Goal: Find specific page/section: Find specific page/section

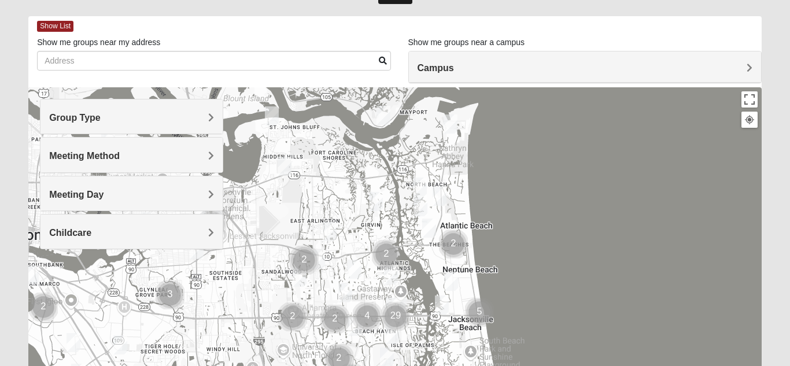
scroll to position [46, 0]
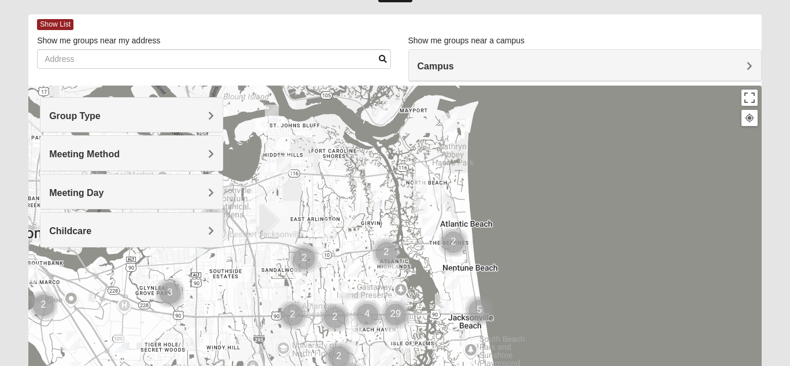
click at [101, 116] on span "Group Type" at bounding box center [74, 116] width 51 height 10
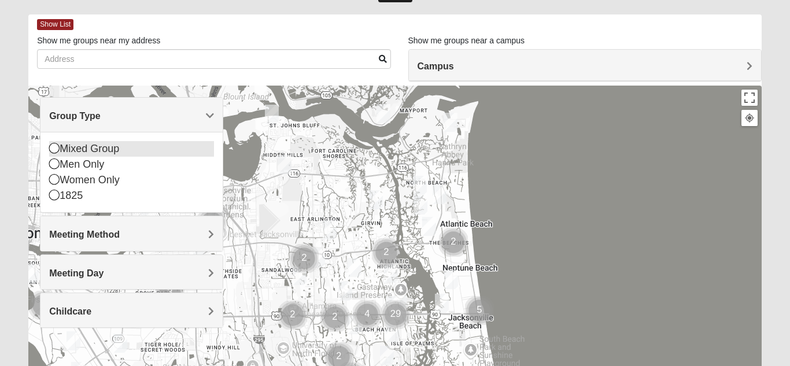
click at [53, 149] on icon at bounding box center [54, 148] width 10 height 10
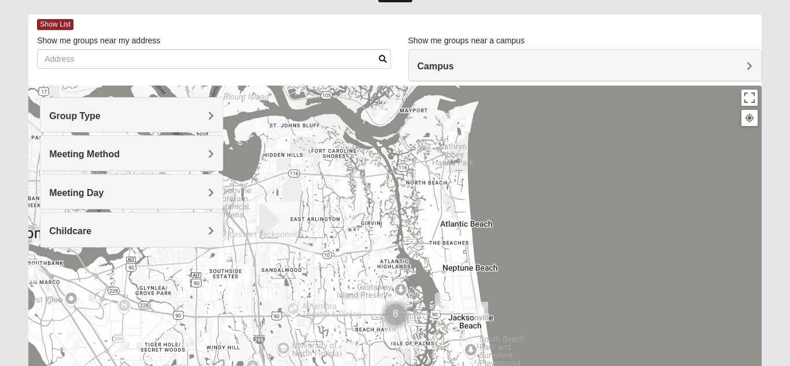
click at [117, 152] on span "Meeting Method" at bounding box center [84, 154] width 71 height 10
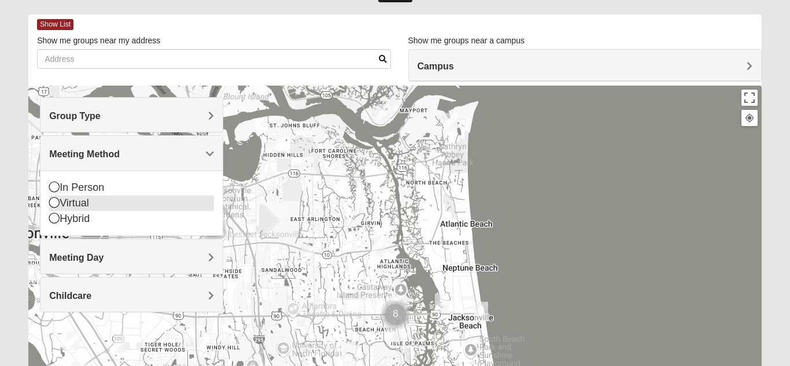
click at [53, 203] on icon at bounding box center [54, 202] width 10 height 10
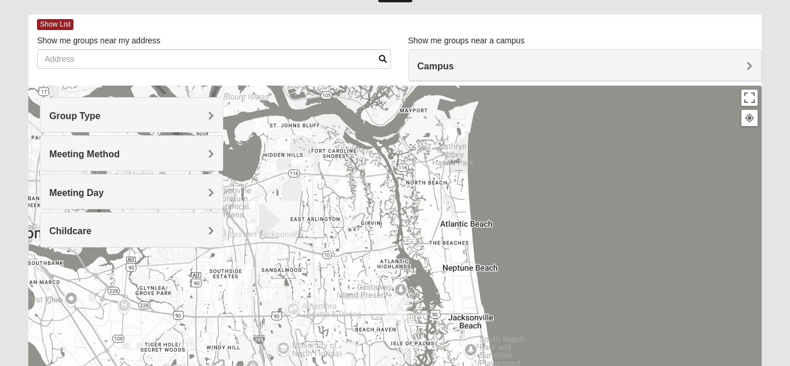
click at [94, 191] on span "Meeting Day" at bounding box center [76, 193] width 54 height 10
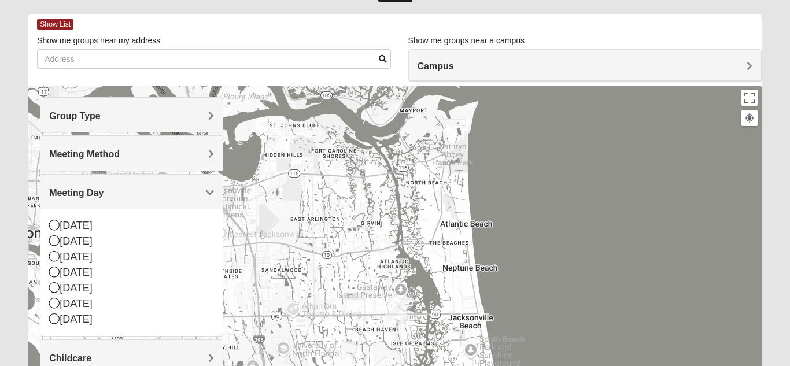
click at [101, 152] on span "Meeting Method" at bounding box center [84, 154] width 71 height 10
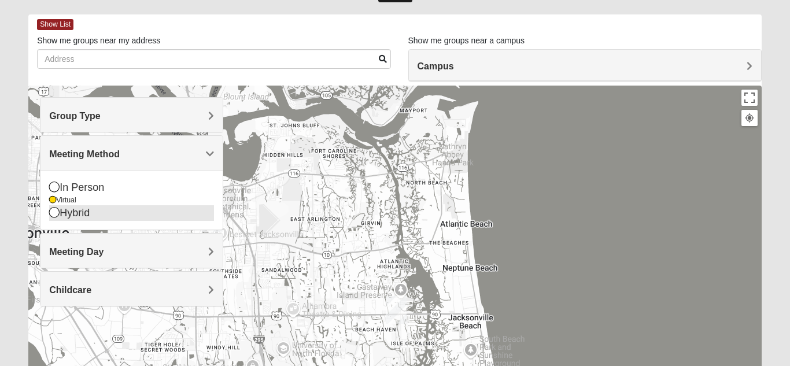
click at [53, 215] on icon at bounding box center [54, 212] width 10 height 10
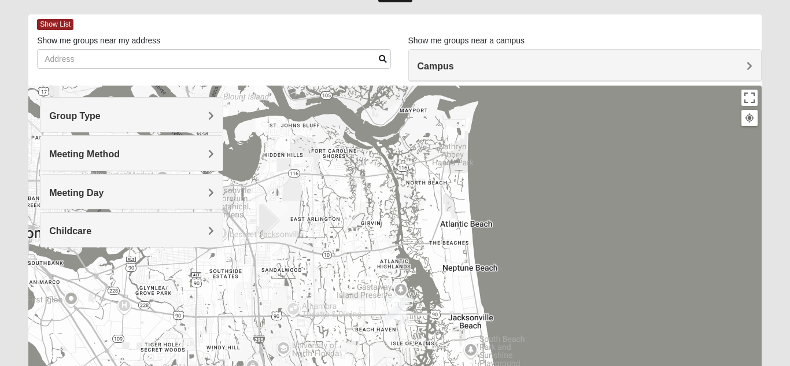
click at [73, 197] on span "Meeting Day" at bounding box center [76, 193] width 54 height 10
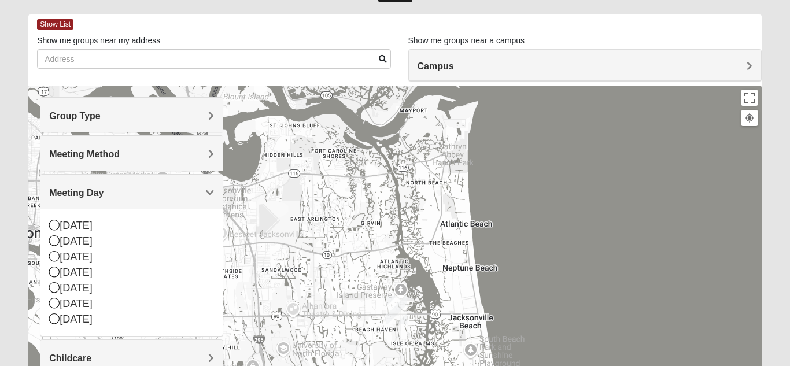
click at [77, 190] on span "Meeting Day" at bounding box center [76, 193] width 54 height 10
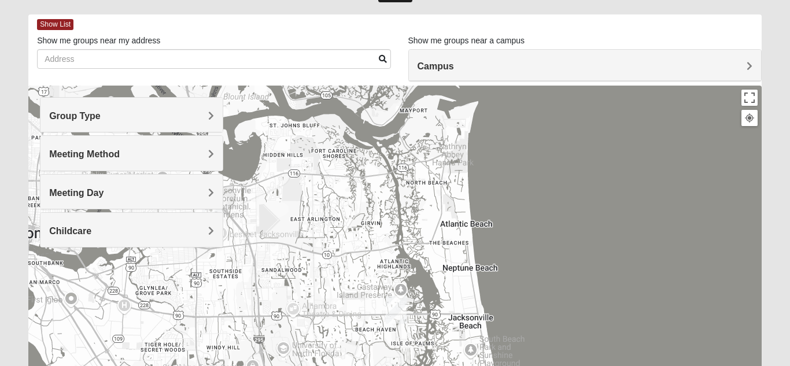
click at [94, 154] on span "Meeting Method" at bounding box center [84, 154] width 71 height 10
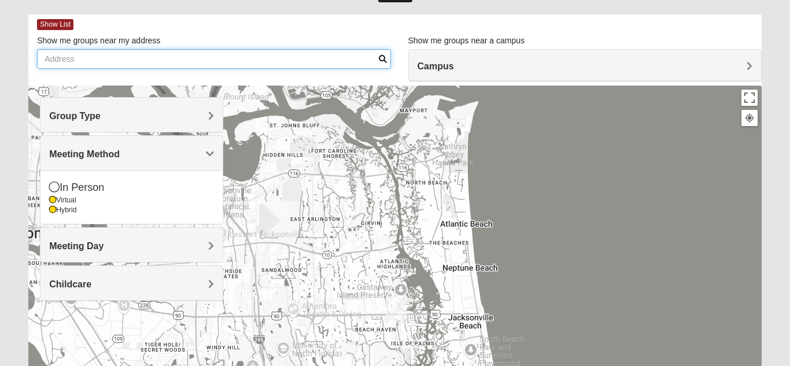
click at [130, 61] on input "Show me groups near my address" at bounding box center [213, 59] width 353 height 20
type input "32218"
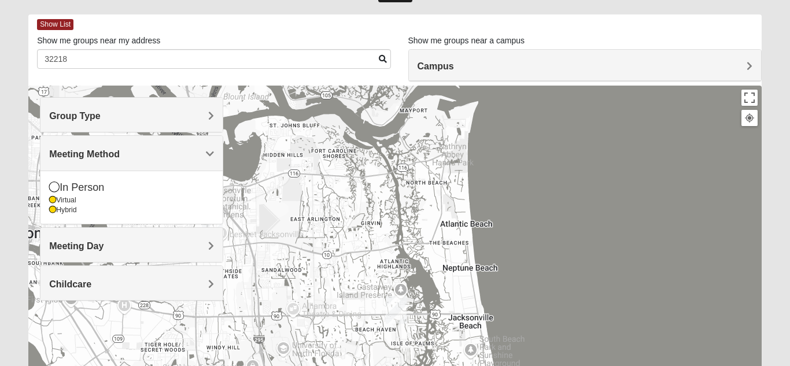
click at [382, 59] on span at bounding box center [383, 59] width 8 height 8
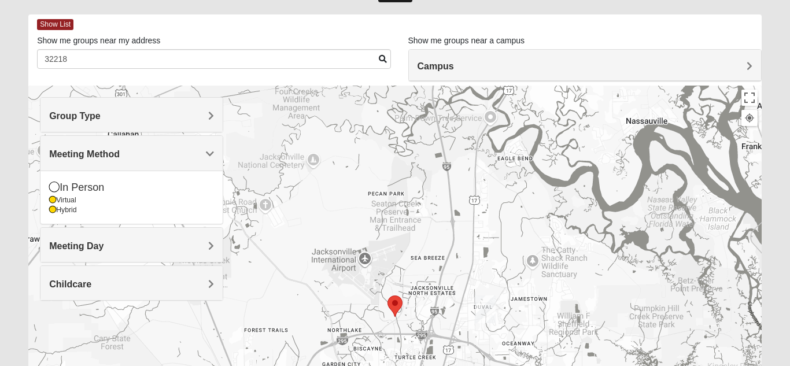
click at [103, 247] on span "Meeting Day" at bounding box center [76, 246] width 54 height 10
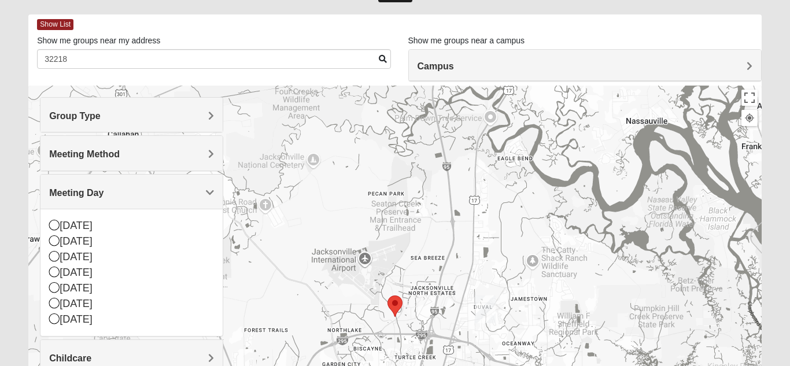
click at [674, 65] on h4 "Campus" at bounding box center [584, 66] width 335 height 11
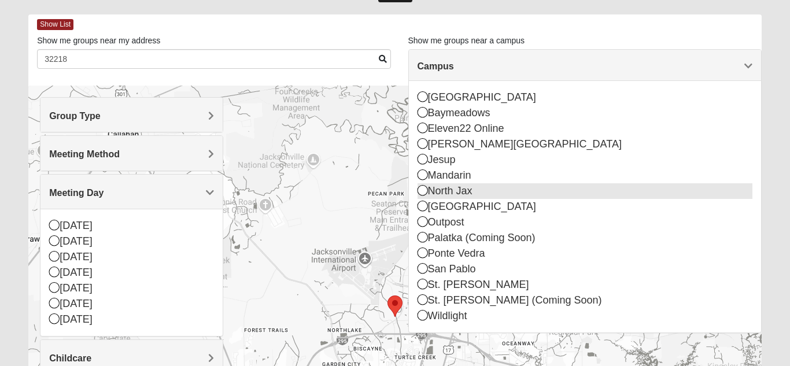
click at [422, 194] on icon at bounding box center [422, 190] width 10 height 10
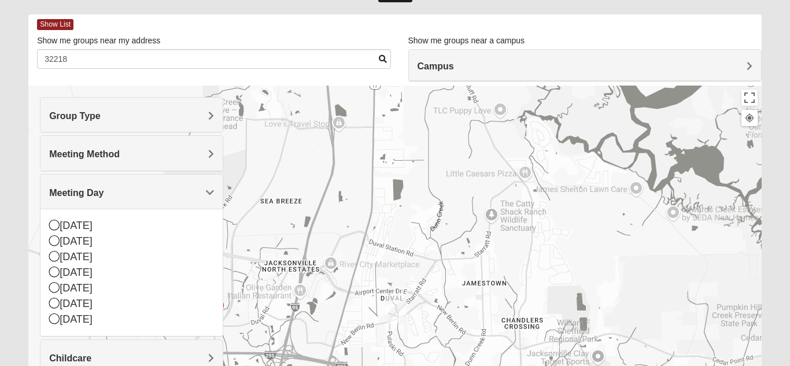
click at [120, 152] on span "Meeting Method" at bounding box center [84, 154] width 71 height 10
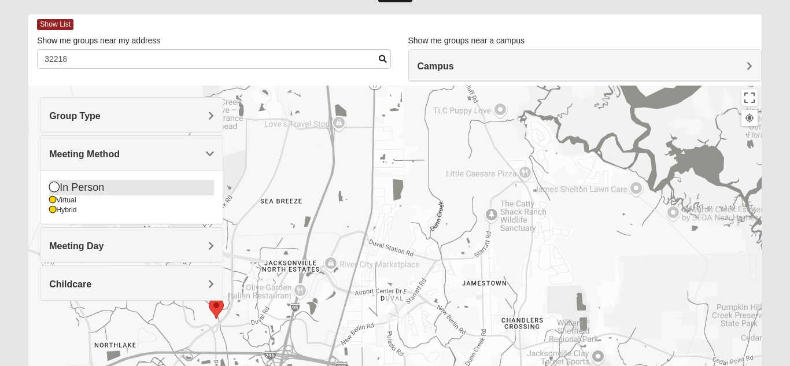
click at [53, 189] on icon at bounding box center [54, 187] width 10 height 10
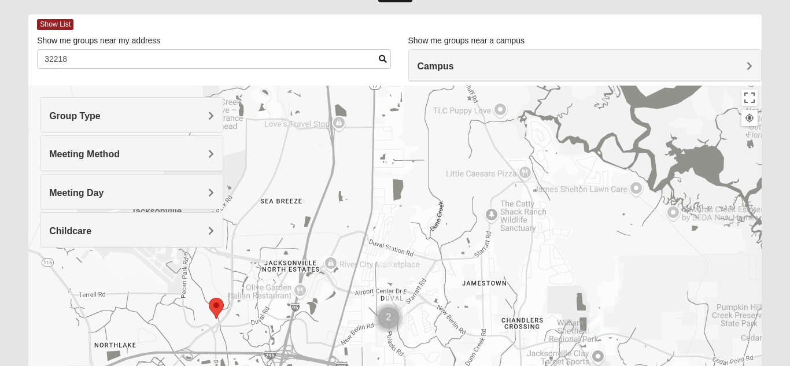
click at [187, 152] on h4 "Meeting Method" at bounding box center [131, 154] width 165 height 11
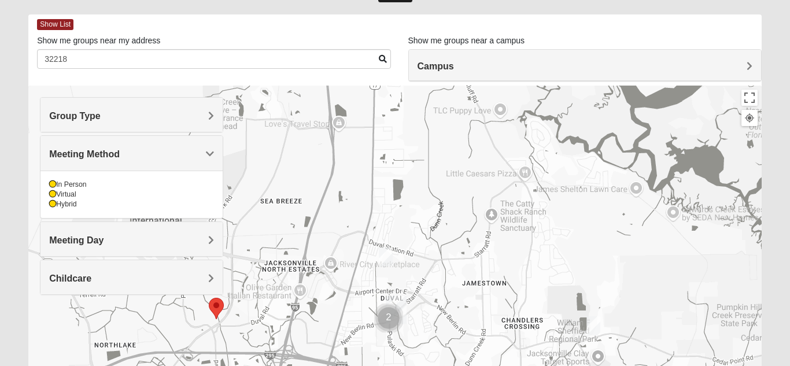
click at [122, 241] on h4 "Meeting Day" at bounding box center [131, 240] width 165 height 11
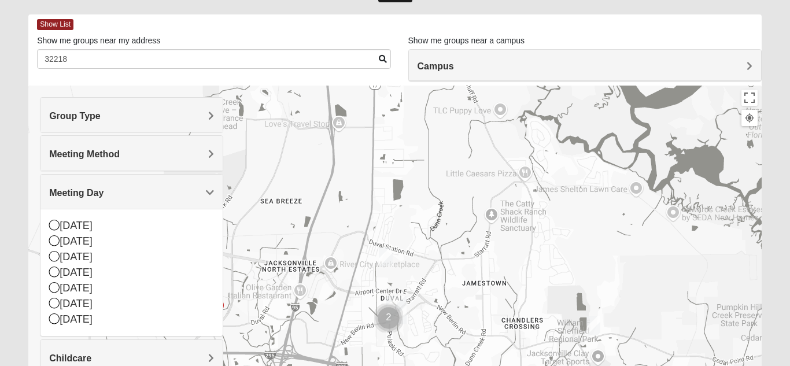
click at [147, 117] on h4 "Group Type" at bounding box center [131, 115] width 165 height 11
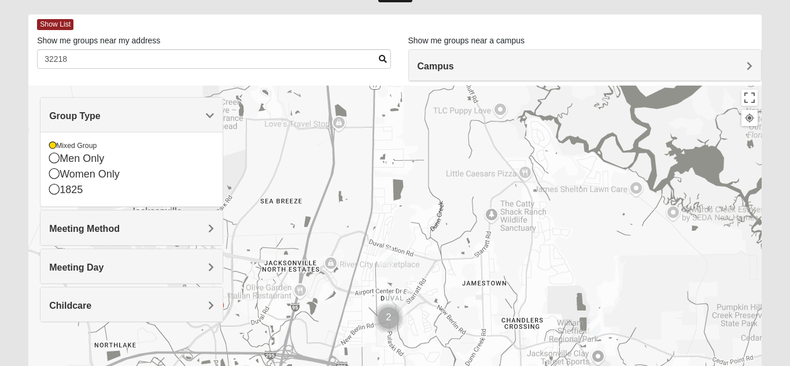
click at [489, 63] on h4 "Campus" at bounding box center [584, 66] width 335 height 11
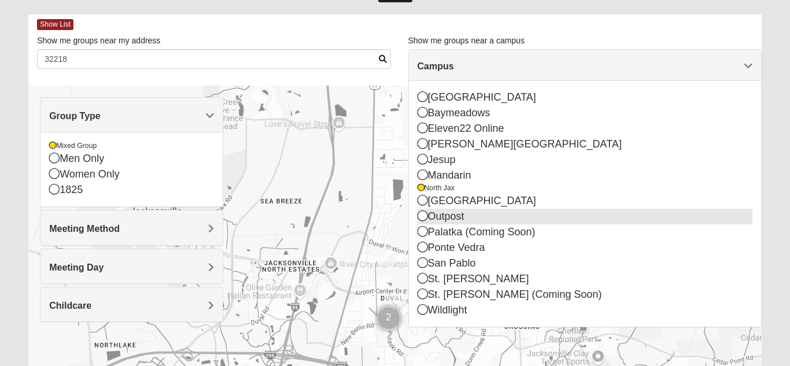
click at [420, 215] on icon at bounding box center [422, 215] width 10 height 10
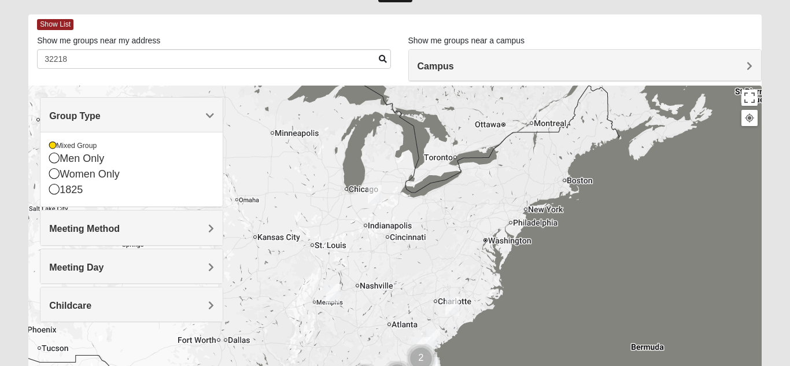
click at [522, 64] on h4 "Campus" at bounding box center [584, 66] width 335 height 11
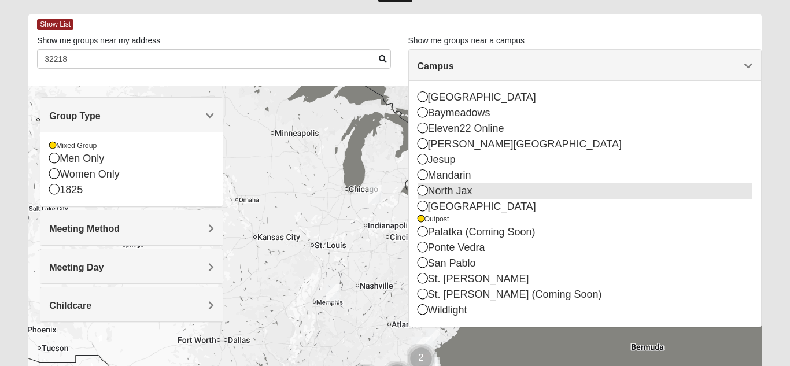
click at [421, 193] on icon at bounding box center [422, 190] width 10 height 10
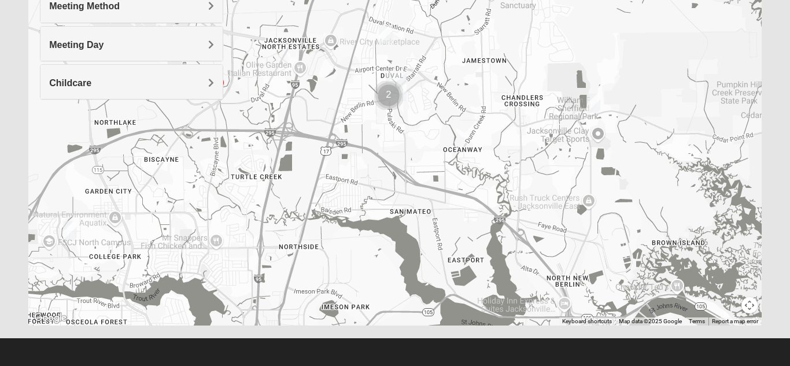
scroll to position [271, 0]
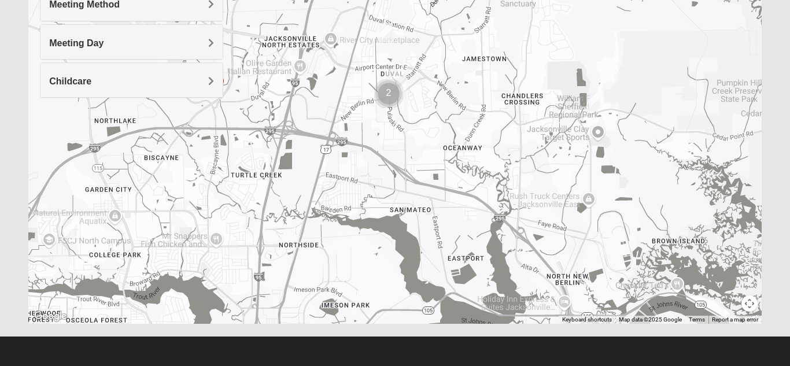
click at [72, 225] on img "Mixed Turner 32218" at bounding box center [70, 228] width 14 height 19
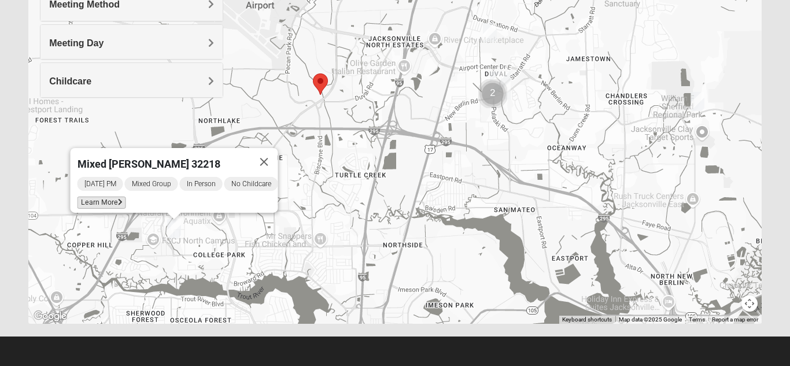
click at [109, 197] on span "Learn More" at bounding box center [101, 203] width 49 height 12
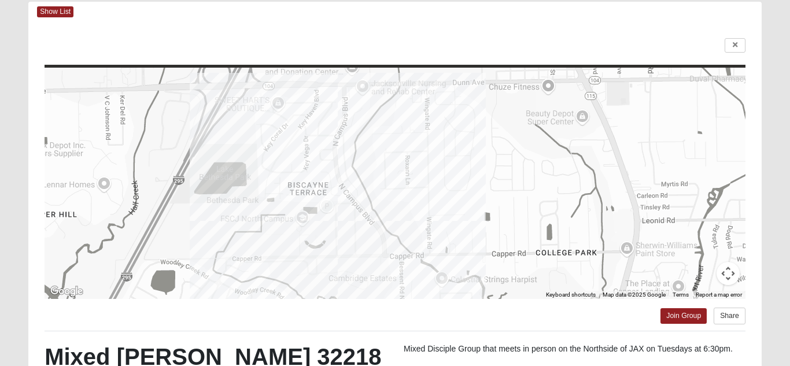
scroll to position [58, 0]
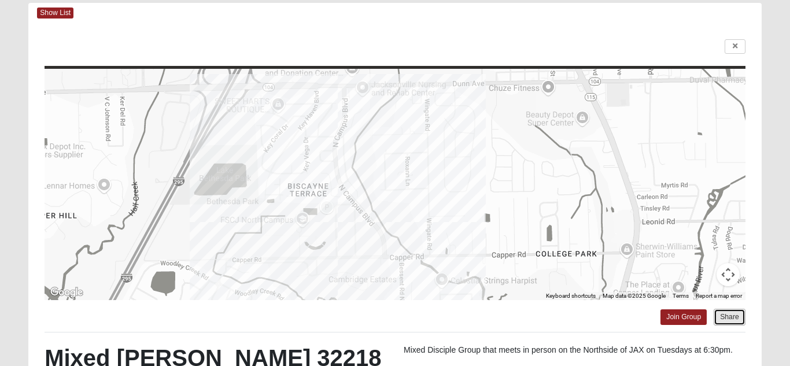
click at [724, 320] on button "Share" at bounding box center [729, 317] width 32 height 17
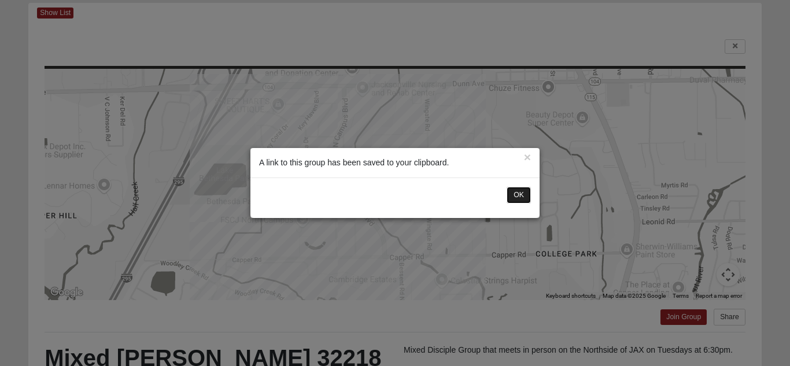
click at [523, 195] on button "OK" at bounding box center [518, 195] width 24 height 17
